Goal: Task Accomplishment & Management: Manage account settings

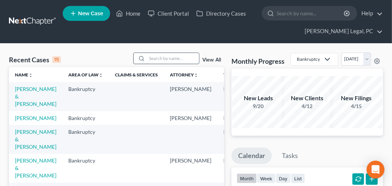
click at [165, 58] on input "search" at bounding box center [173, 58] width 52 height 11
type input "martin"
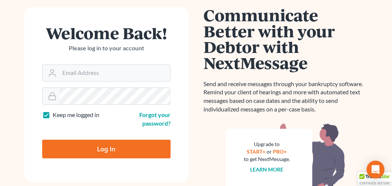
scroll to position [75, 0]
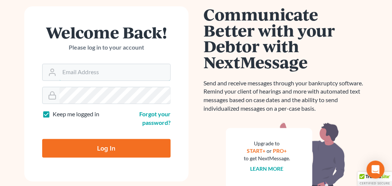
type input "[EMAIL_ADDRESS][PERSON_NAME][DOMAIN_NAME]"
click at [113, 144] on input "Log In" at bounding box center [106, 148] width 128 height 19
type input "Thinking..."
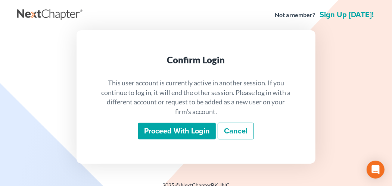
click at [175, 138] on input "Proceed with login" at bounding box center [177, 131] width 78 height 17
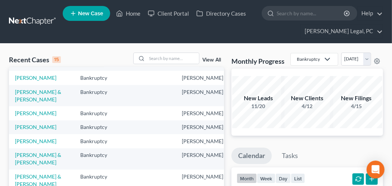
scroll to position [214, 0]
click at [146, 58] on div at bounding box center [140, 58] width 13 height 11
click at [151, 57] on input "search" at bounding box center [173, 58] width 52 height 11
type input "martin"
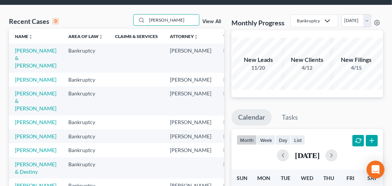
scroll to position [37, 0]
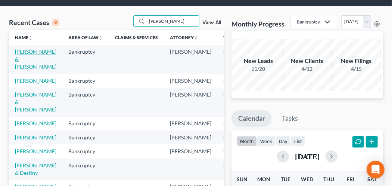
click at [29, 52] on link "[PERSON_NAME] & [PERSON_NAME]" at bounding box center [35, 59] width 41 height 21
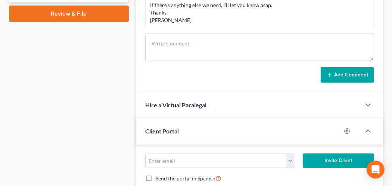
scroll to position [299, 0]
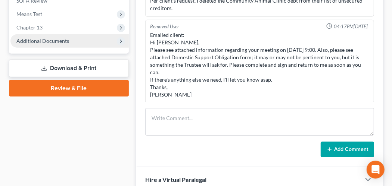
click at [54, 43] on span "Additional Documents" at bounding box center [42, 41] width 53 height 6
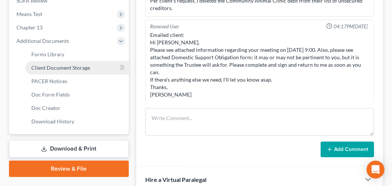
click at [73, 65] on span "Client Document Storage" at bounding box center [60, 68] width 59 height 6
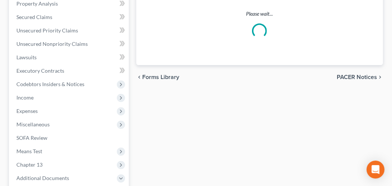
select select "0"
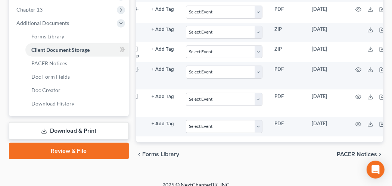
scroll to position [0, 58]
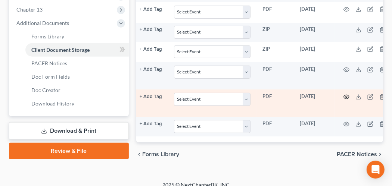
click at [344, 94] on icon "button" at bounding box center [347, 97] width 6 height 6
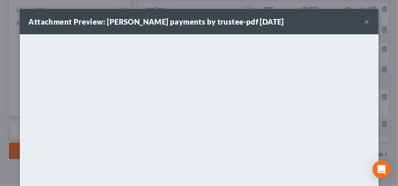
click at [364, 21] on button "×" at bounding box center [366, 21] width 5 height 9
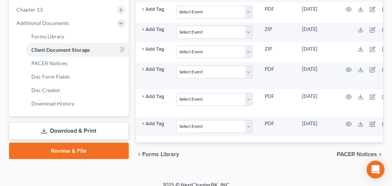
scroll to position [0, 59]
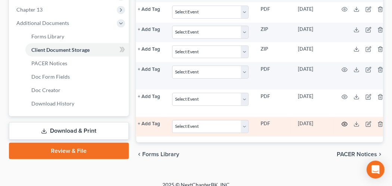
click at [344, 121] on icon "button" at bounding box center [345, 124] width 6 height 6
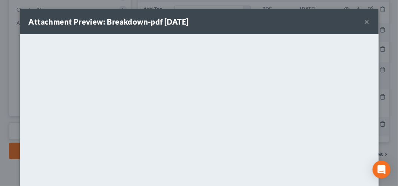
click at [365, 23] on button "×" at bounding box center [366, 21] width 5 height 9
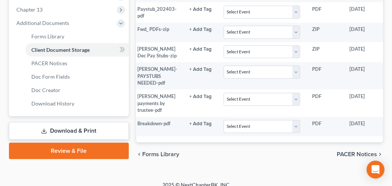
scroll to position [0, 0]
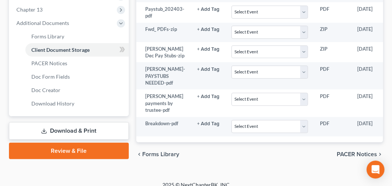
drag, startPoint x: 269, startPoint y: 120, endPoint x: 326, endPoint y: 121, distance: 57.9
click at [326, 121] on div "Attachment TYPE unfold_more NONE 2nd Course Bank Stmt Car Title credit report D…" at bounding box center [259, 23] width 247 height 238
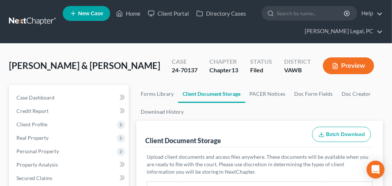
click at [30, 19] on link at bounding box center [33, 21] width 48 height 13
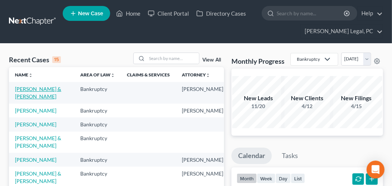
click at [28, 89] on link "Martin, Amanda & Joshua" at bounding box center [38, 93] width 46 height 14
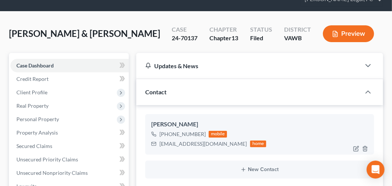
scroll to position [75, 0]
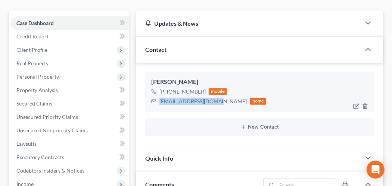
drag, startPoint x: 220, startPoint y: 103, endPoint x: 159, endPoint y: 103, distance: 60.9
click at [159, 103] on div "mandabel_89@yahoo.com home" at bounding box center [208, 102] width 115 height 10
drag, startPoint x: 159, startPoint y: 103, endPoint x: 167, endPoint y: 100, distance: 8.2
copy div "mandabel_89@yahoo.com"
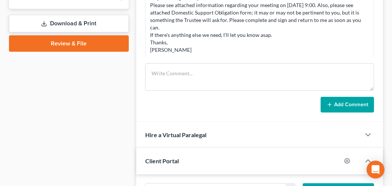
scroll to position [299, 0]
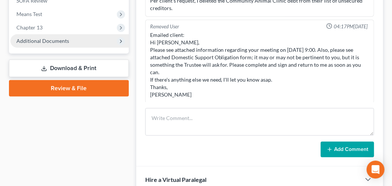
click at [32, 44] on span "Additional Documents" at bounding box center [69, 40] width 118 height 13
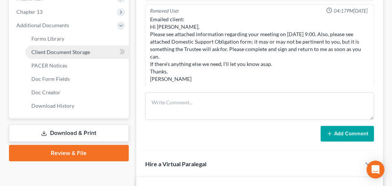
scroll to position [336, 0]
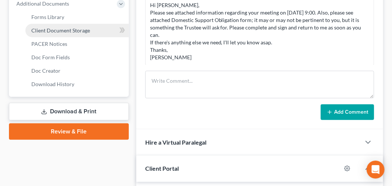
click at [79, 34] on link "Client Document Storage" at bounding box center [76, 30] width 103 height 13
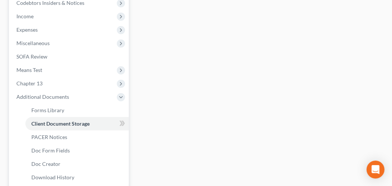
select select "0"
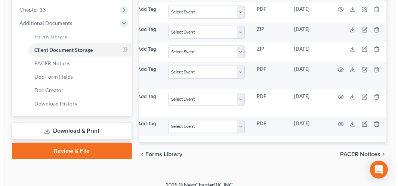
scroll to position [0, 68]
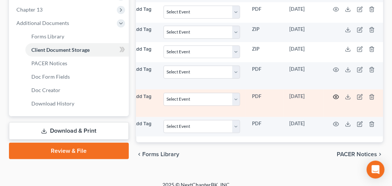
click at [335, 94] on icon "button" at bounding box center [336, 97] width 6 height 6
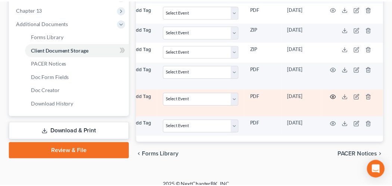
scroll to position [0, 66]
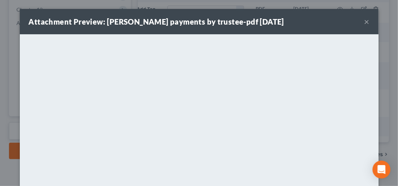
click at [364, 20] on button "×" at bounding box center [366, 21] width 5 height 9
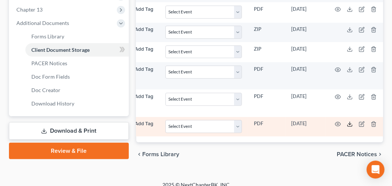
click at [349, 121] on icon at bounding box center [350, 124] width 6 height 6
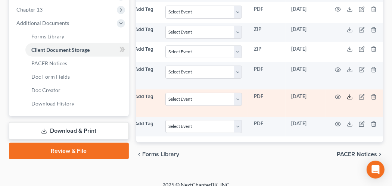
click at [347, 94] on icon at bounding box center [350, 97] width 6 height 6
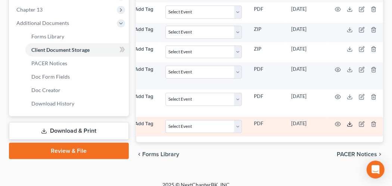
click at [349, 121] on icon at bounding box center [350, 124] width 6 height 6
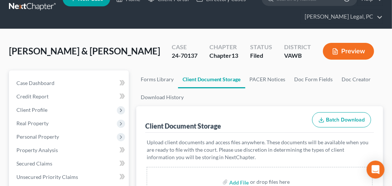
scroll to position [0, 0]
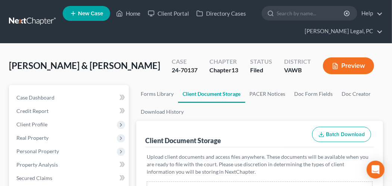
click at [34, 16] on link at bounding box center [33, 21] width 48 height 13
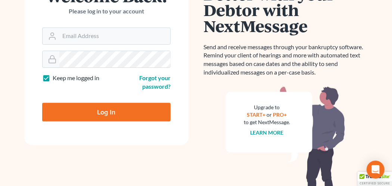
scroll to position [112, 0]
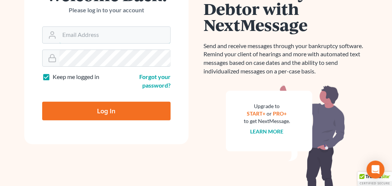
type input "[EMAIL_ADDRESS][PERSON_NAME][DOMAIN_NAME]"
click at [115, 114] on input "Log In" at bounding box center [106, 111] width 128 height 19
type input "Thinking..."
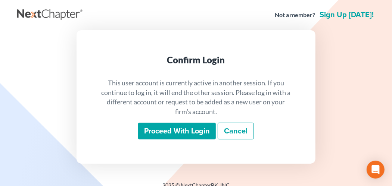
click at [170, 128] on input "Proceed with login" at bounding box center [177, 131] width 78 height 17
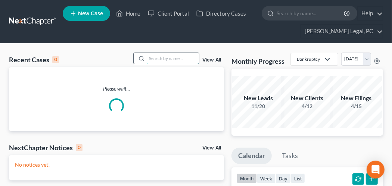
click at [161, 59] on input "search" at bounding box center [173, 58] width 52 height 11
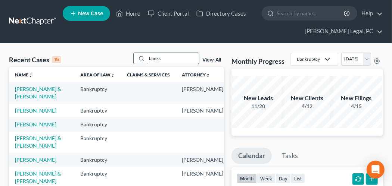
type input "banks"
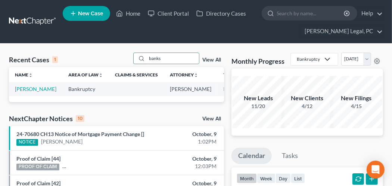
click at [19, 22] on link at bounding box center [33, 21] width 48 height 13
